Goal: Find specific page/section: Find specific page/section

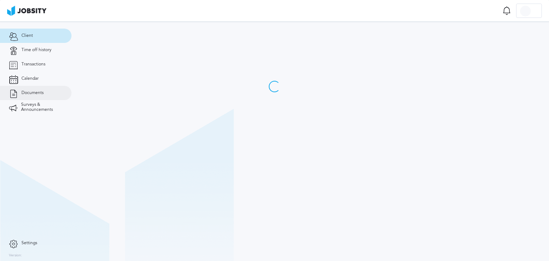
click at [34, 96] on link "Documents" at bounding box center [35, 93] width 71 height 14
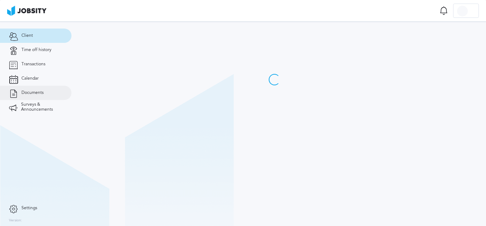
click at [42, 92] on span "Documents" at bounding box center [32, 92] width 22 height 5
